Goal: Find specific page/section: Find specific page/section

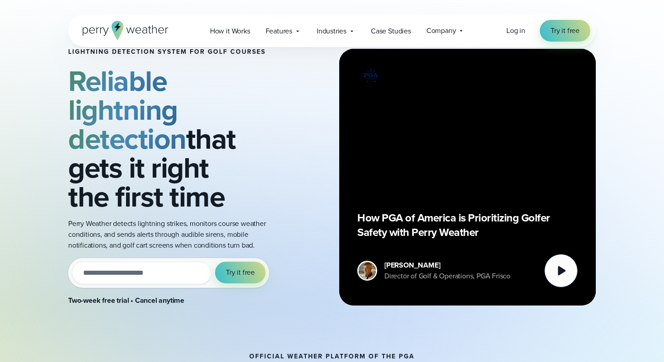
scroll to position [34, 0]
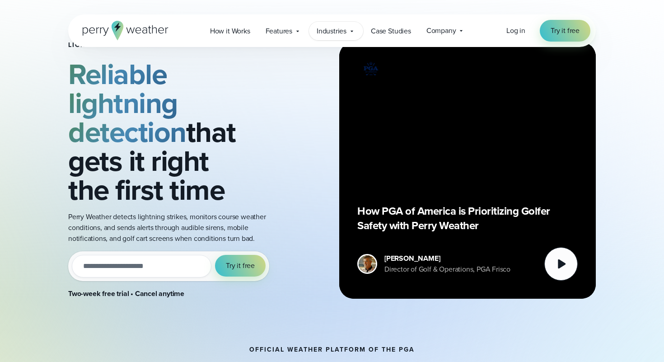
click at [317, 31] on span "Industries" at bounding box center [332, 31] width 30 height 11
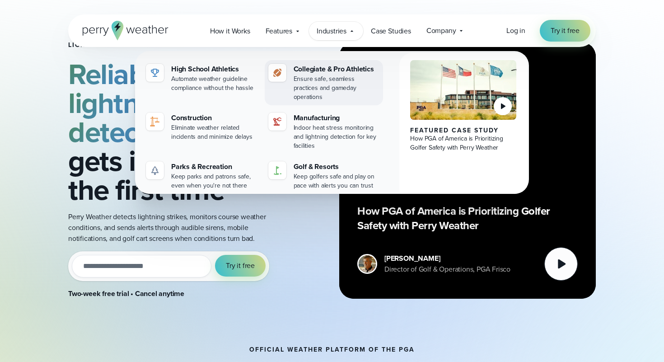
click at [317, 65] on div "Collegiate & Pro Athletics" at bounding box center [336, 69] width 86 height 11
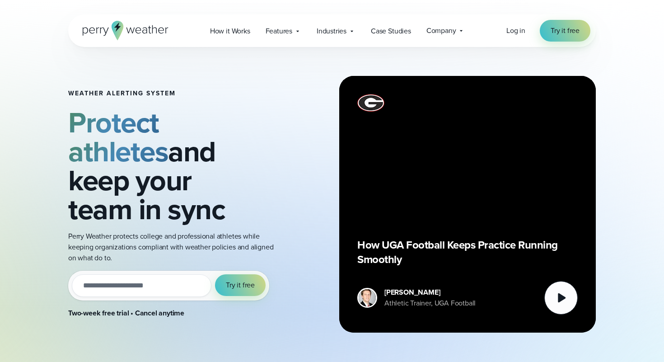
click at [135, 30] on icon at bounding box center [126, 30] width 86 height 19
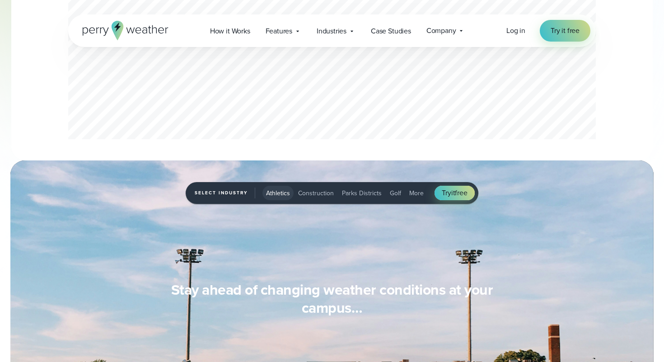
scroll to position [684, 0]
